Goal: Task Accomplishment & Management: Complete application form

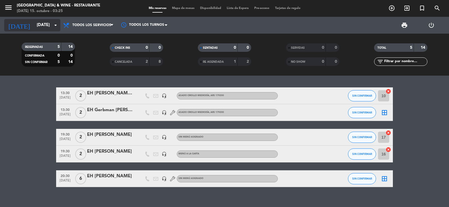
drag, startPoint x: 0, startPoint y: 0, endPoint x: 24, endPoint y: 29, distance: 37.3
click at [34, 29] on input "[DATE]" at bounding box center [61, 25] width 54 height 11
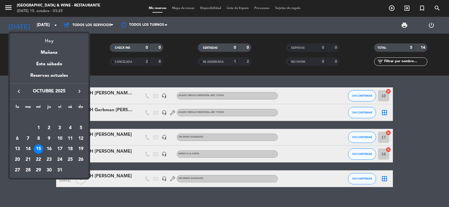
click at [35, 37] on div "Hoy" at bounding box center [49, 39] width 79 height 12
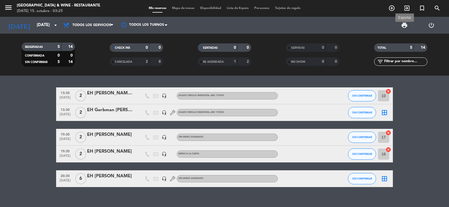
click at [404, 25] on span "print" at bounding box center [404, 25] width 7 height 7
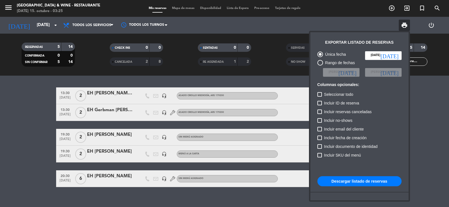
click at [336, 183] on button "Descargar listado de reservas" at bounding box center [360, 182] width 84 height 10
click at [10, 121] on div at bounding box center [224, 103] width 449 height 207
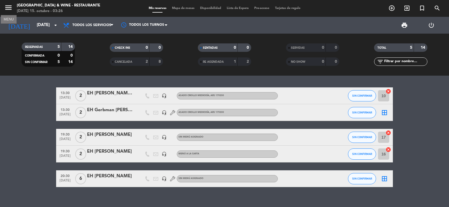
click at [9, 8] on icon "menu" at bounding box center [8, 7] width 8 height 8
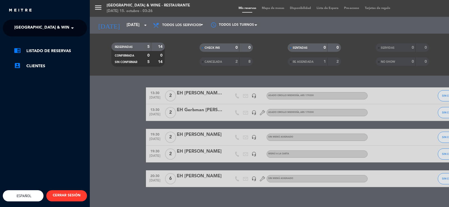
click at [26, 24] on span "[GEOGRAPHIC_DATA] & Wine - Restaurante" at bounding box center [58, 28] width 89 height 12
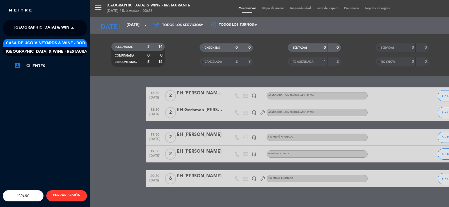
click at [42, 41] on span "Casa de Uco Vineyards & Wine - Bodega" at bounding box center [50, 43] width 88 height 6
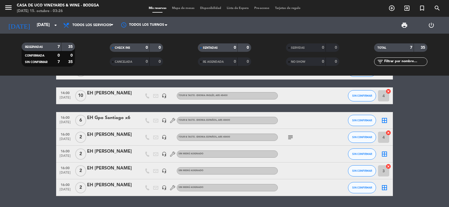
scroll to position [42, 0]
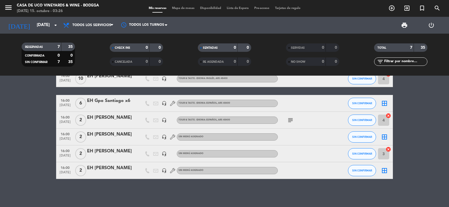
click at [288, 121] on icon "subject" at bounding box center [290, 120] width 7 height 7
click at [289, 120] on icon "subject" at bounding box center [290, 120] width 7 height 7
click at [66, 104] on span "[DATE]" at bounding box center [65, 107] width 14 height 6
click at [65, 121] on span "[DATE]" at bounding box center [65, 123] width 14 height 6
click at [67, 136] on span "16:00" at bounding box center [65, 134] width 14 height 6
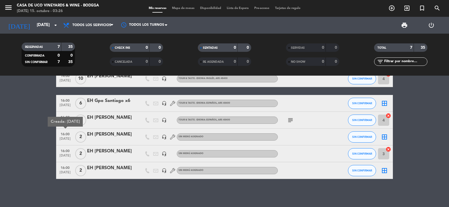
click at [63, 158] on span "[DATE]" at bounding box center [65, 157] width 14 height 6
drag, startPoint x: 65, startPoint y: 166, endPoint x: 52, endPoint y: 170, distance: 14.5
click at [65, 166] on span "16:00" at bounding box center [65, 168] width 14 height 6
click at [40, 172] on bookings-row "12:00 [DATE] EH [PERSON_NAME] #02 headset_mic BLENDING SESSION (USD 80) , ARS 7…" at bounding box center [224, 113] width 449 height 134
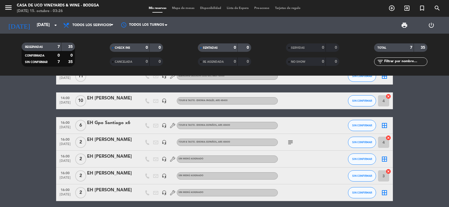
scroll to position [0, 0]
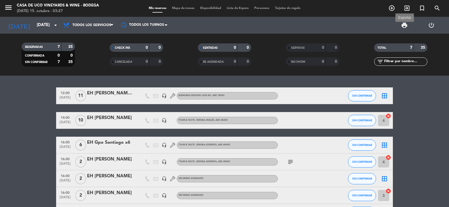
click at [405, 24] on span "print" at bounding box center [404, 25] width 7 height 7
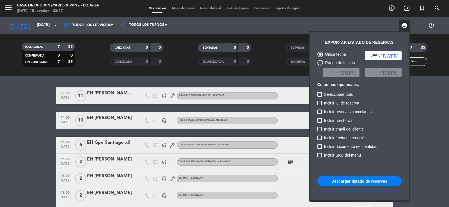
click at [368, 177] on div "Única fecha [DATE] [DATE] Rango de fechas Elegir Fecha [DATE] Elegir Fecha [DAT…" at bounding box center [360, 140] width 90 height 182
click at [368, 177] on button "Descargar listado de reservas" at bounding box center [360, 182] width 84 height 10
drag, startPoint x: 41, startPoint y: 113, endPoint x: 48, endPoint y: 105, distance: 10.5
click at [41, 112] on div at bounding box center [224, 103] width 449 height 207
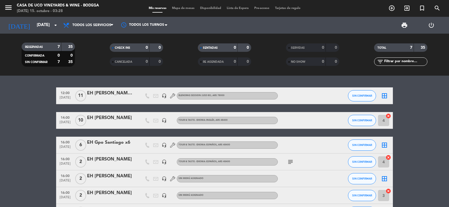
click at [63, 96] on span "[DATE]" at bounding box center [65, 99] width 14 height 6
click at [41, 113] on bookings-row "12:00 [DATE] Creada: [DATE] EH [PERSON_NAME] #02 headset_mic BLENDING SESSION (…" at bounding box center [224, 155] width 449 height 134
click at [25, 117] on bookings-row "12:00 [DATE] EH [PERSON_NAME] #02 headset_mic BLENDING SESSION (USD 80) , ARS 7…" at bounding box center [224, 155] width 449 height 134
click at [45, 25] on input "[DATE]" at bounding box center [61, 25] width 54 height 11
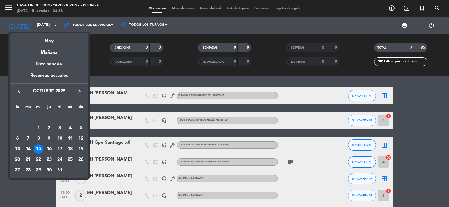
click at [0, 53] on div at bounding box center [224, 103] width 449 height 207
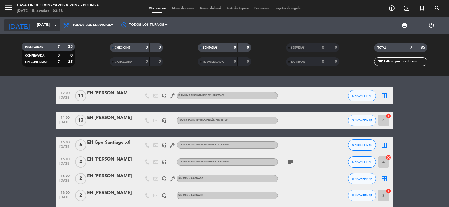
click at [39, 31] on div "[DATE] [DATE] arrow_drop_down" at bounding box center [32, 25] width 56 height 12
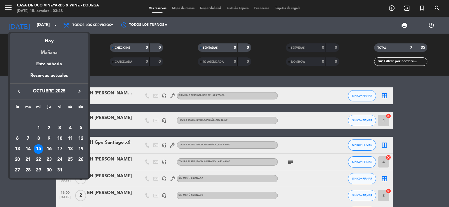
click at [47, 50] on div "Mañana" at bounding box center [49, 51] width 79 height 12
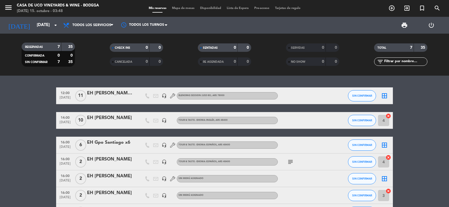
type input "[DEMOGRAPHIC_DATA][DATE]"
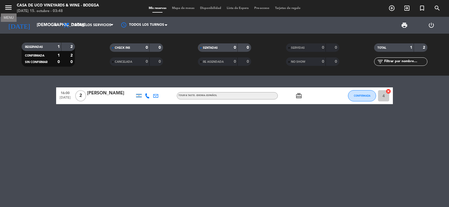
click at [8, 9] on icon "menu" at bounding box center [8, 7] width 8 height 8
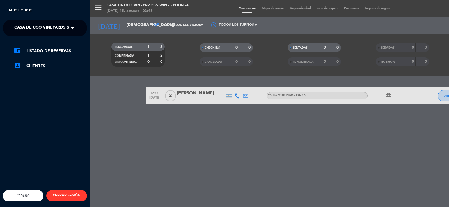
click at [22, 26] on span "Casa de Uco Vineyards & Wine - Bodega" at bounding box center [58, 28] width 88 height 12
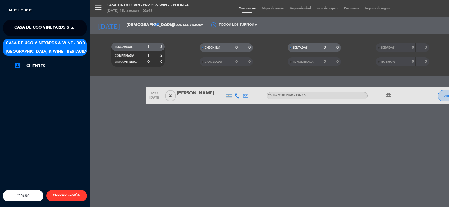
click at [42, 51] on span "[GEOGRAPHIC_DATA] & Wine - Restaurante" at bounding box center [50, 52] width 89 height 6
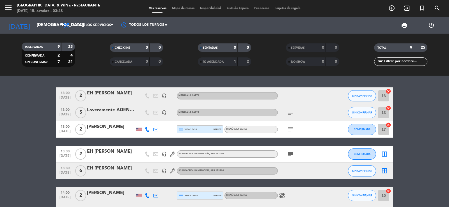
click at [290, 113] on icon "subject" at bounding box center [290, 113] width 7 height 7
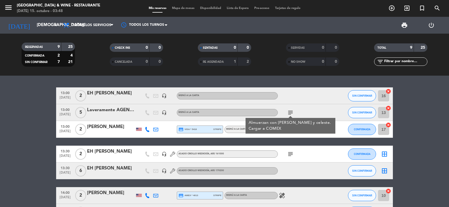
click at [308, 110] on div "subject Almuerzan con [PERSON_NAME] y celeste. Cargar a COMEX" at bounding box center [303, 112] width 51 height 17
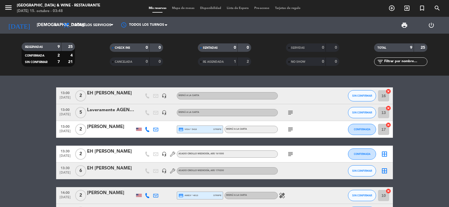
click at [288, 129] on icon "subject" at bounding box center [290, 129] width 7 height 7
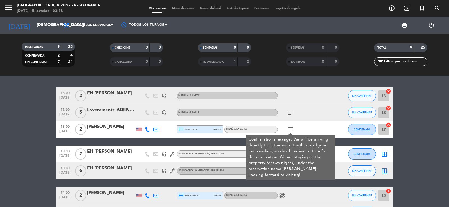
click at [27, 141] on bookings-row "13:00 [DATE] 2 EH [PERSON_NAME] headset_mic MENÚ A LA CARTA SIN CONFIRMAR 16 ca…" at bounding box center [224, 179] width 449 height 183
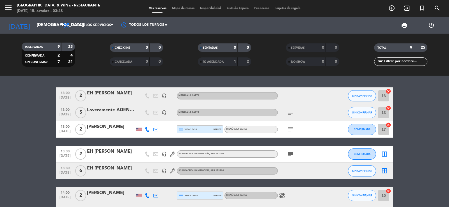
click at [289, 154] on icon "subject" at bounding box center [290, 154] width 7 height 7
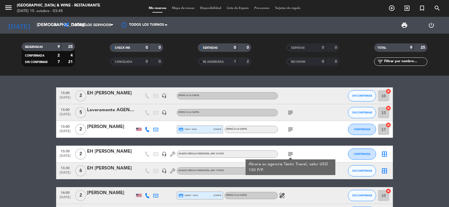
click at [290, 154] on icon "subject" at bounding box center [290, 154] width 7 height 7
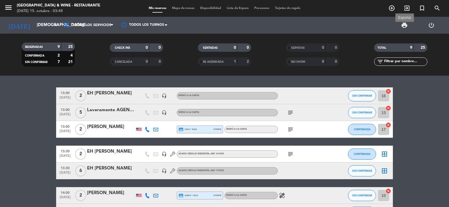
click at [404, 25] on span "print" at bounding box center [404, 25] width 7 height 7
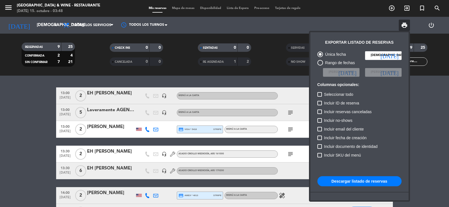
click at [354, 180] on button "Descargar listado de reservas" at bounding box center [360, 182] width 84 height 10
click at [8, 6] on div at bounding box center [224, 103] width 449 height 207
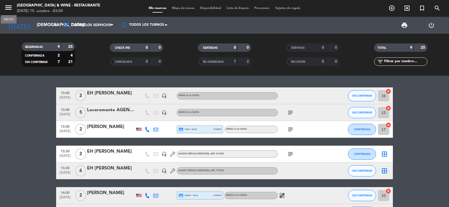
click at [8, 6] on icon "menu" at bounding box center [8, 7] width 8 height 8
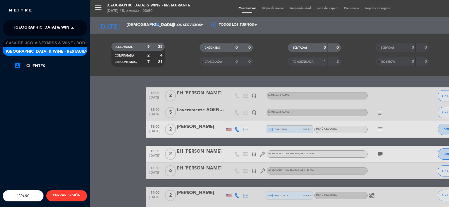
click at [20, 24] on span "[GEOGRAPHIC_DATA] & Wine - Restaurante" at bounding box center [58, 28] width 89 height 12
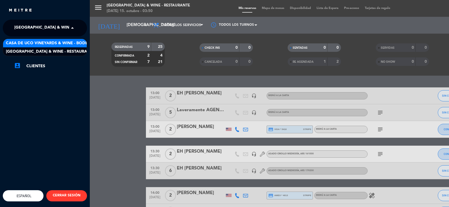
click at [44, 40] on span "Casa de Uco Vineyards & Wine - Bodega" at bounding box center [50, 43] width 88 height 6
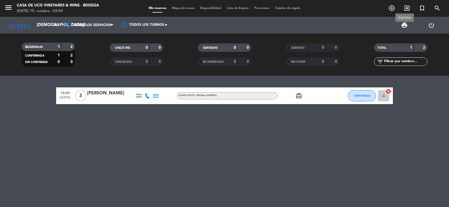
click at [402, 28] on span "print" at bounding box center [404, 25] width 7 height 7
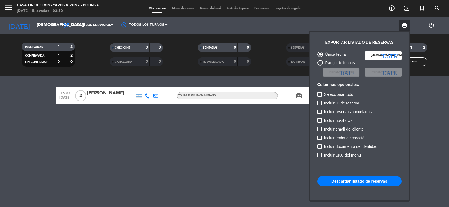
click at [358, 185] on button "Descargar listado de reservas" at bounding box center [360, 182] width 84 height 10
click at [36, 28] on div at bounding box center [224, 103] width 449 height 207
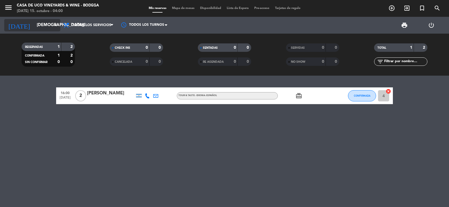
click at [36, 28] on input "[DEMOGRAPHIC_DATA][DATE]" at bounding box center [61, 25] width 54 height 11
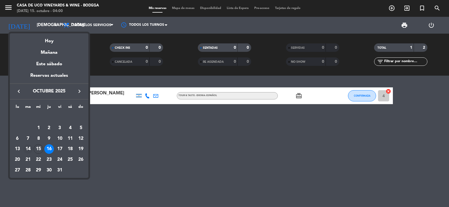
click at [28, 150] on div "14" at bounding box center [28, 150] width 10 height 10
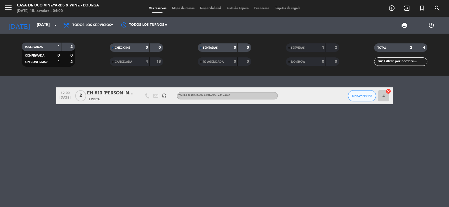
click at [202, 112] on div "12:00 [DATE] 2 EH #13 [PERSON_NAME] 1 Visita headset_mic TOUR & TASTE - IDIOMA:…" at bounding box center [224, 142] width 449 height 132
click at [7, 7] on icon "menu" at bounding box center [8, 7] width 8 height 8
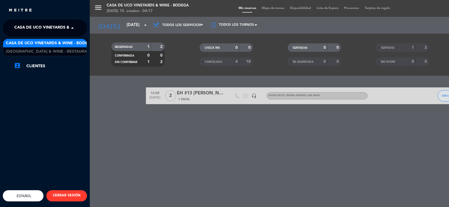
click at [19, 26] on span "Casa de Uco Vineyards & Wine - Bodega" at bounding box center [58, 28] width 88 height 12
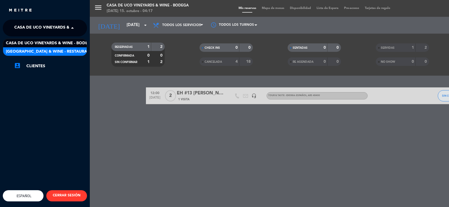
click at [45, 50] on span "[GEOGRAPHIC_DATA] & Wine - Restaurante" at bounding box center [50, 52] width 89 height 6
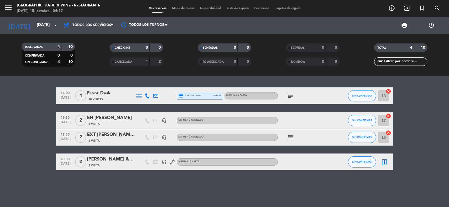
click at [67, 98] on span "[DATE]" at bounding box center [65, 99] width 14 height 6
click at [291, 93] on icon "subject" at bounding box center [290, 96] width 7 height 7
click at [139, 95] on div at bounding box center [139, 96] width 6 height 4
click at [158, 95] on icon at bounding box center [155, 95] width 5 height 5
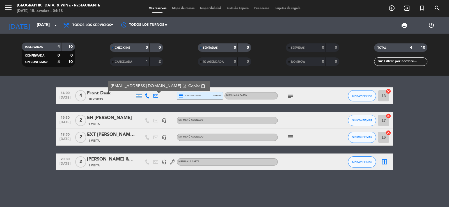
click at [155, 109] on div "14:00 [DATE] 4 Front Desk 18 Visitas [EMAIL_ADDRESS][DOMAIN_NAME] open_in_new C…" at bounding box center [224, 129] width 337 height 83
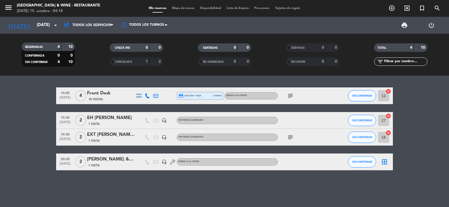
click at [140, 97] on div at bounding box center [139, 96] width 6 height 4
click at [153, 97] on icon at bounding box center [155, 95] width 5 height 5
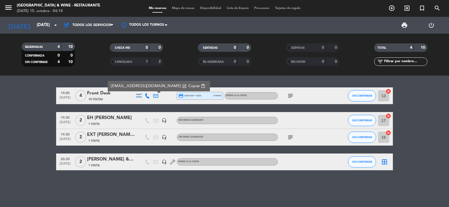
click at [147, 107] on div "14:00 [DATE] 4 Front Desk 18 Visitas [EMAIL_ADDRESS][DOMAIN_NAME] open_in_new C…" at bounding box center [224, 129] width 337 height 83
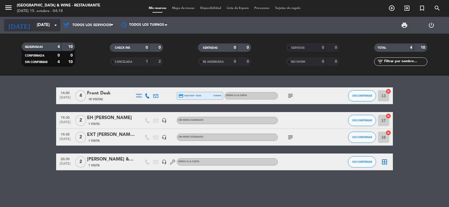
click at [47, 28] on input "[DATE]" at bounding box center [61, 25] width 54 height 11
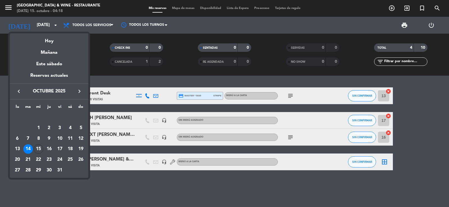
click at [111, 77] on div at bounding box center [224, 103] width 449 height 207
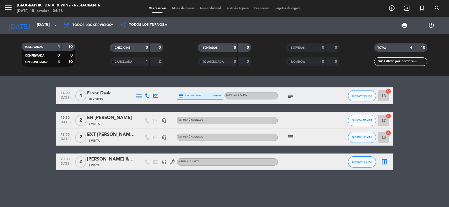
click at [290, 96] on icon "subject" at bounding box center [290, 96] width 7 height 7
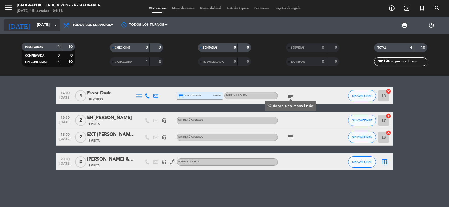
click at [45, 25] on input "[DATE]" at bounding box center [61, 25] width 54 height 11
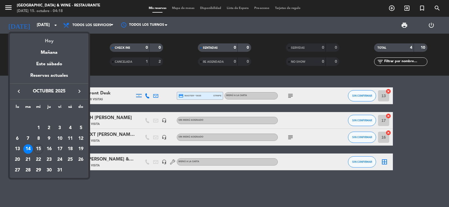
click at [52, 38] on div "Hoy" at bounding box center [49, 39] width 79 height 12
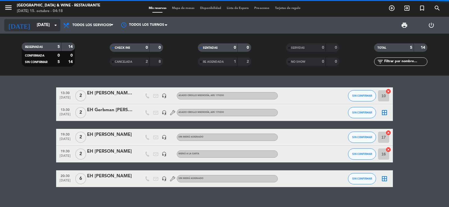
click at [44, 29] on input "[DATE]" at bounding box center [61, 25] width 54 height 11
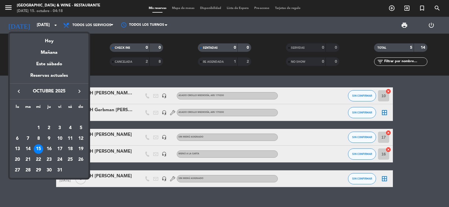
click at [79, 93] on icon "keyboard_arrow_right" at bounding box center [79, 91] width 7 height 7
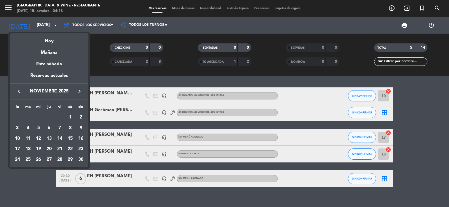
click at [81, 91] on icon "keyboard_arrow_right" at bounding box center [79, 91] width 7 height 7
click at [79, 126] on div "7" at bounding box center [81, 129] width 10 height 10
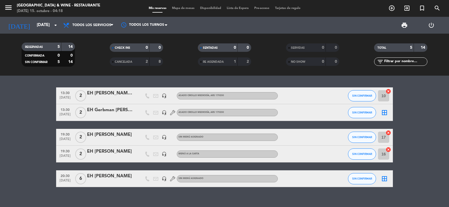
type input "[DATE]"
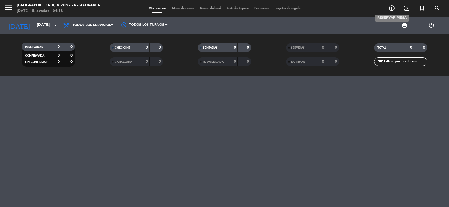
click at [388, 10] on span "add_circle_outline" at bounding box center [391, 8] width 15 height 10
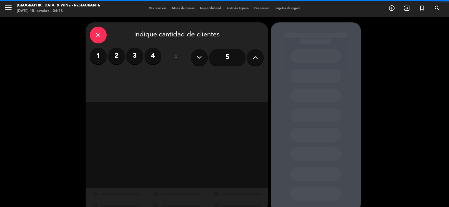
click at [120, 59] on label "2" at bounding box center [116, 56] width 17 height 17
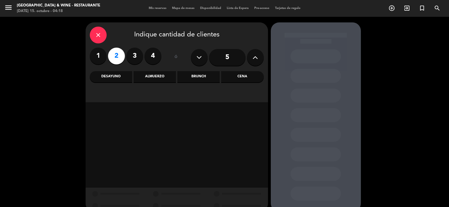
click at [234, 74] on div "Cena" at bounding box center [242, 76] width 42 height 11
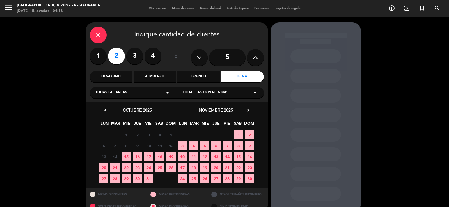
click at [247, 113] on icon "chevron_right" at bounding box center [248, 111] width 6 height 6
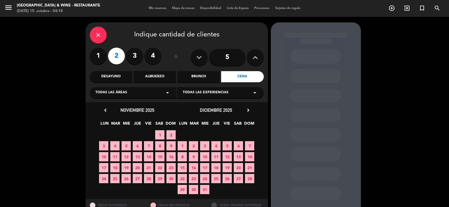
click at [249, 144] on span "7" at bounding box center [249, 146] width 9 height 9
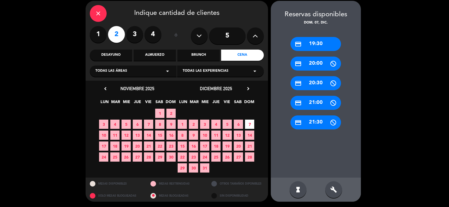
click at [315, 64] on div "credit_card 20:00" at bounding box center [316, 64] width 51 height 14
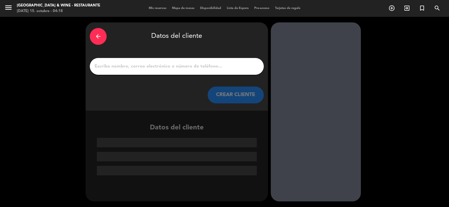
click at [223, 69] on input "1" at bounding box center [177, 67] width 166 height 8
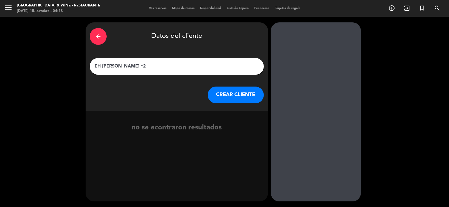
type input "EH [PERSON_NAME] *2"
click at [228, 90] on button "CREAR CLIENTE" at bounding box center [236, 95] width 56 height 17
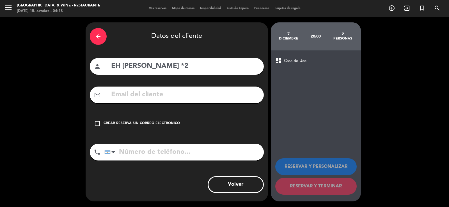
click at [165, 124] on div "Crear reserva sin correo electrónico" at bounding box center [142, 124] width 76 height 6
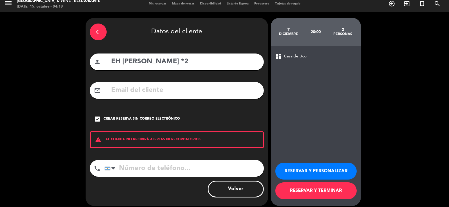
scroll to position [9, 0]
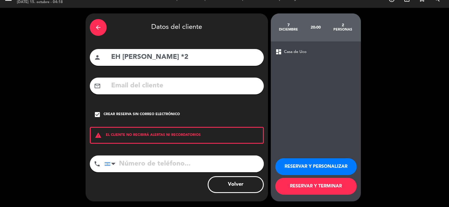
click at [305, 182] on button "RESERVAR Y TERMINAR" at bounding box center [315, 186] width 81 height 17
